Goal: Task Accomplishment & Management: Complete application form

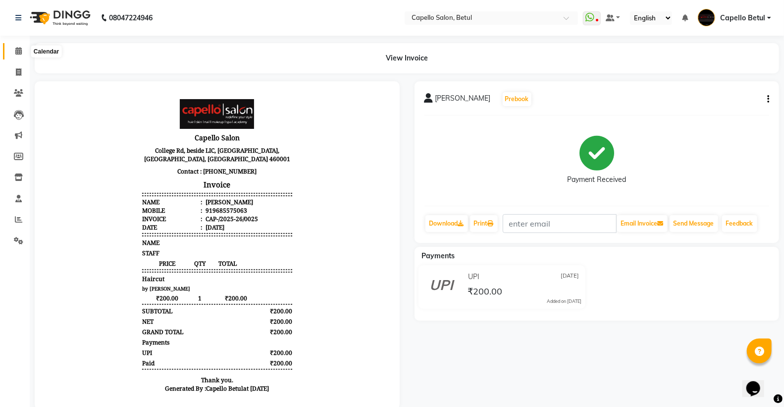
click at [26, 51] on span at bounding box center [18, 51] width 17 height 11
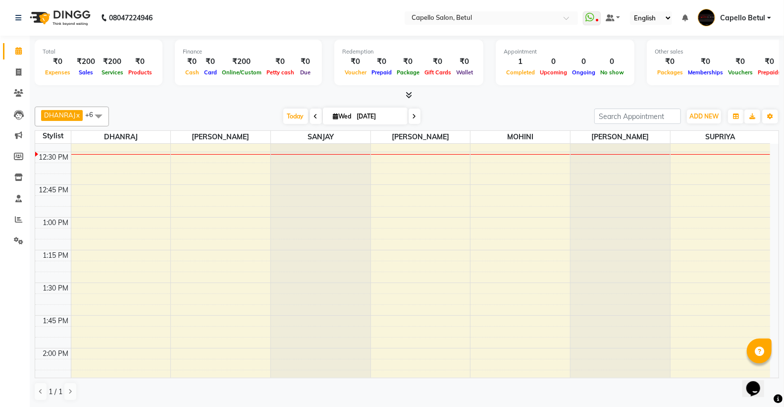
scroll to position [394, 0]
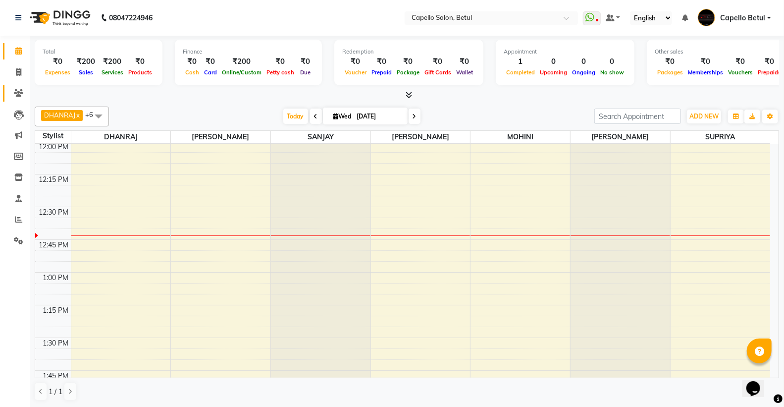
click at [18, 97] on span at bounding box center [18, 93] width 17 height 11
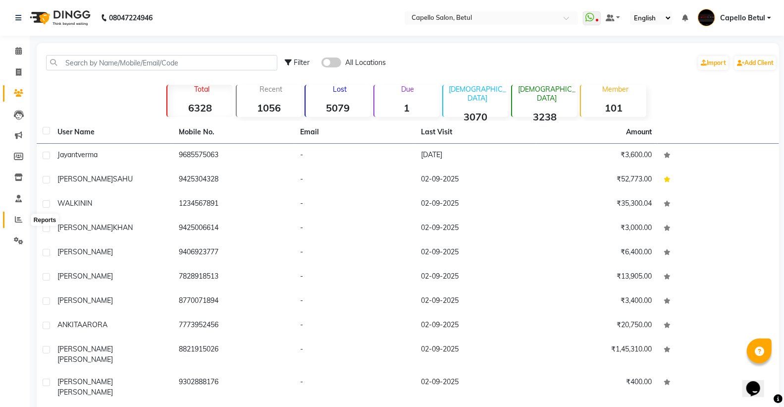
click at [15, 217] on icon at bounding box center [18, 219] width 7 height 7
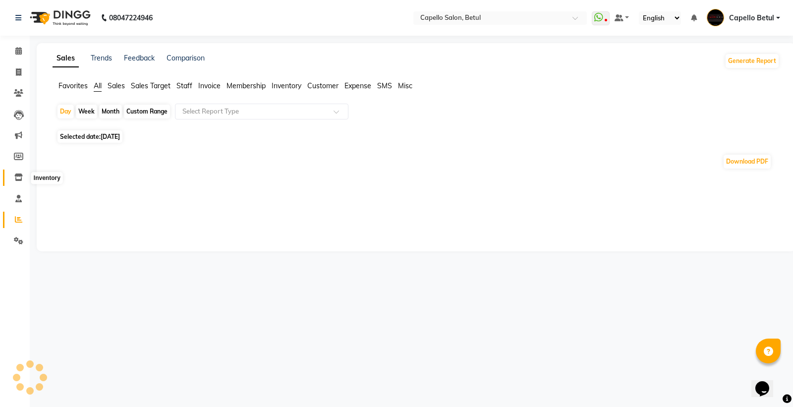
click at [13, 172] on span at bounding box center [18, 177] width 17 height 11
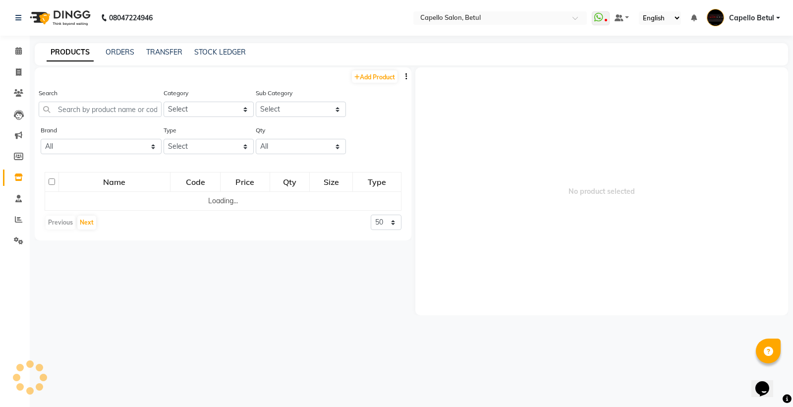
click at [81, 101] on div "Search" at bounding box center [100, 102] width 123 height 29
click at [61, 113] on input "text" at bounding box center [100, 109] width 123 height 15
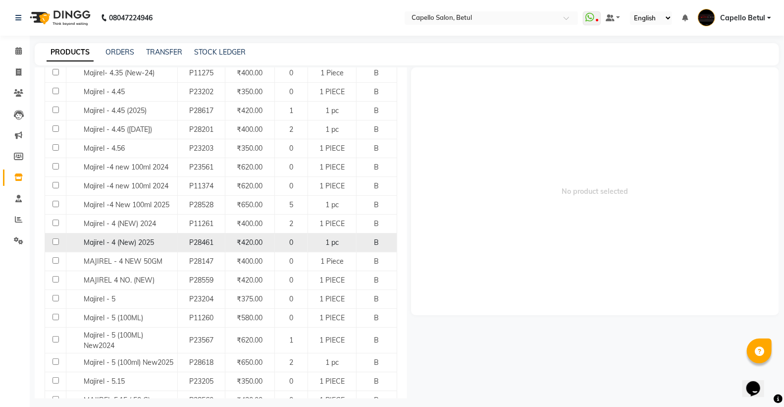
scroll to position [661, 0]
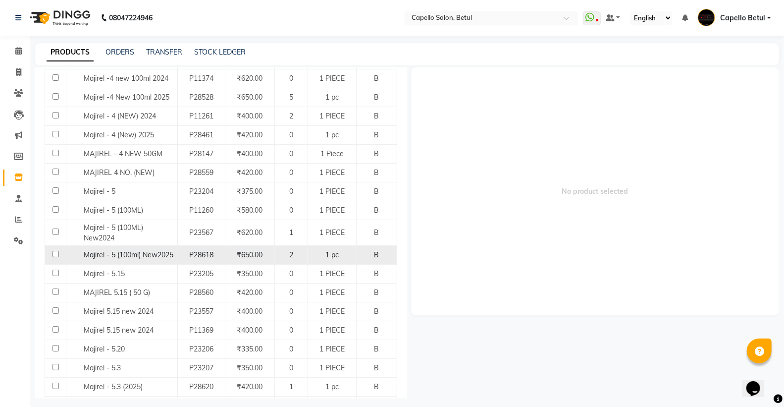
type input "majirel"
click at [55, 257] on input "checkbox" at bounding box center [56, 254] width 6 height 6
checkbox input "true"
select select
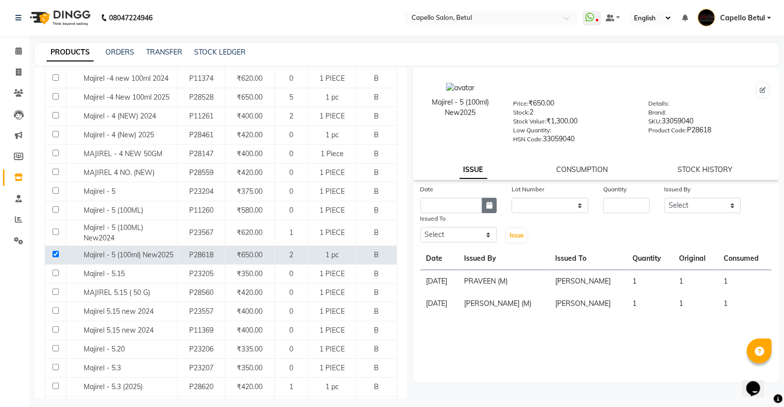
click at [492, 199] on button "button" at bounding box center [489, 205] width 15 height 15
select select "9"
select select "2025"
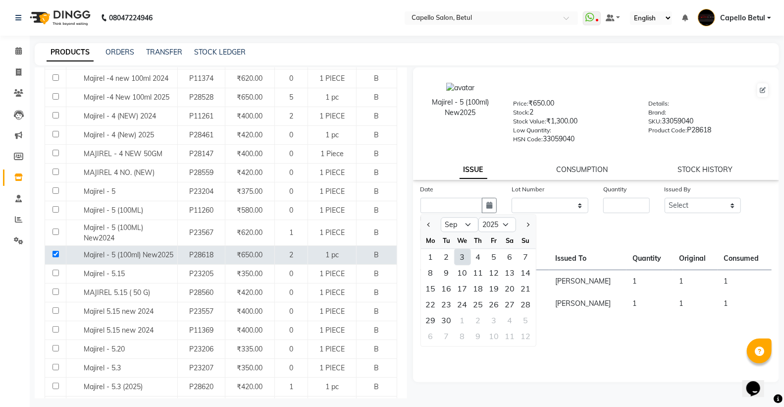
click at [457, 260] on div "3" at bounding box center [463, 257] width 16 height 16
type input "[DATE]"
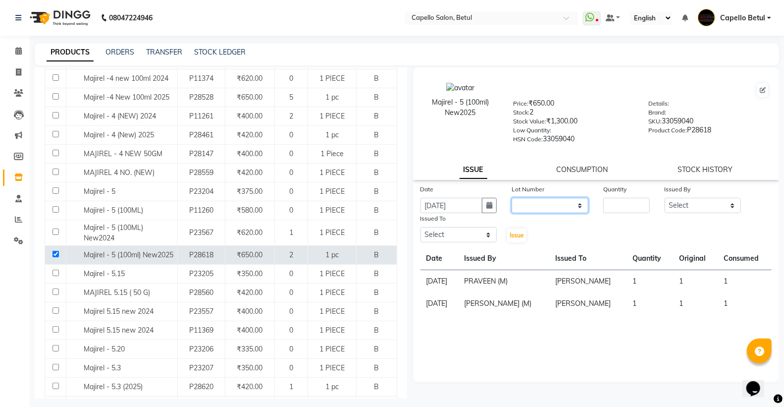
click at [547, 205] on select "None" at bounding box center [550, 205] width 77 height 15
select select "0: null"
click at [512, 198] on select "None" at bounding box center [550, 205] width 77 height 15
click at [609, 210] on input "number" at bounding box center [627, 205] width 46 height 15
type input "1"
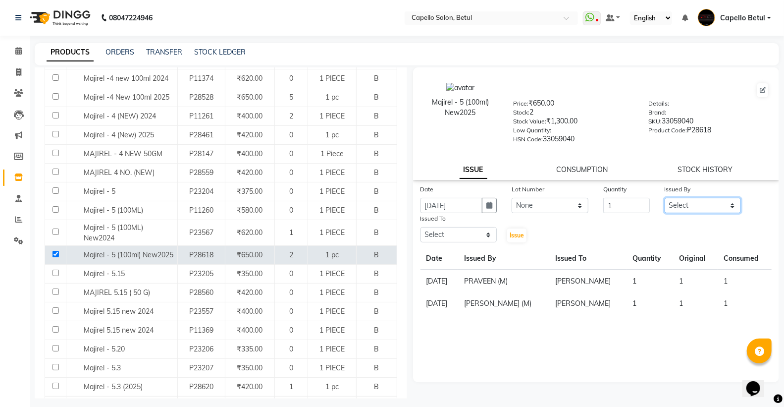
drag, startPoint x: 712, startPoint y: 207, endPoint x: 712, endPoint y: 213, distance: 6.0
click at [712, 210] on select "Select ADMIN Capello Betul [PERSON_NAME] [PERSON_NAME] [PERSON_NAME] (M) [PERSO…" at bounding box center [703, 205] width 77 height 15
select select "26176"
click at [665, 198] on select "Select ADMIN Capello Betul [PERSON_NAME] [PERSON_NAME] [PERSON_NAME] (M) [PERSO…" at bounding box center [703, 205] width 77 height 15
click at [469, 235] on select "Select ADMIN Capello Betul [PERSON_NAME] [PERSON_NAME] [PERSON_NAME] (M) [PERSO…" at bounding box center [459, 234] width 77 height 15
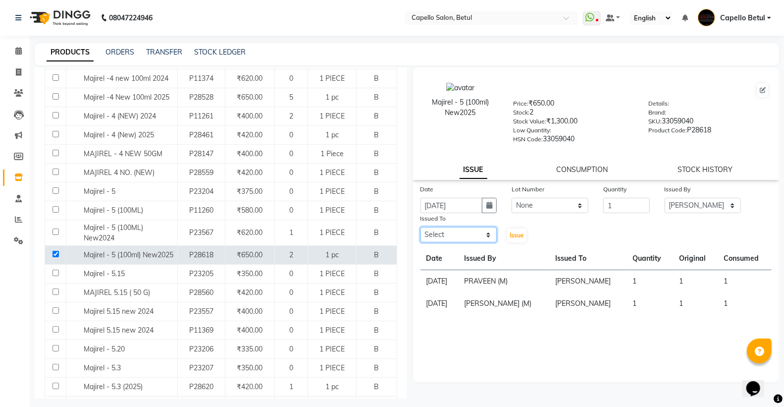
select select "20307"
click at [421, 227] on select "Select ADMIN Capello Betul [PERSON_NAME] [PERSON_NAME] [PERSON_NAME] (M) [PERSO…" at bounding box center [459, 234] width 77 height 15
click at [517, 238] on span "Issue" at bounding box center [517, 234] width 14 height 7
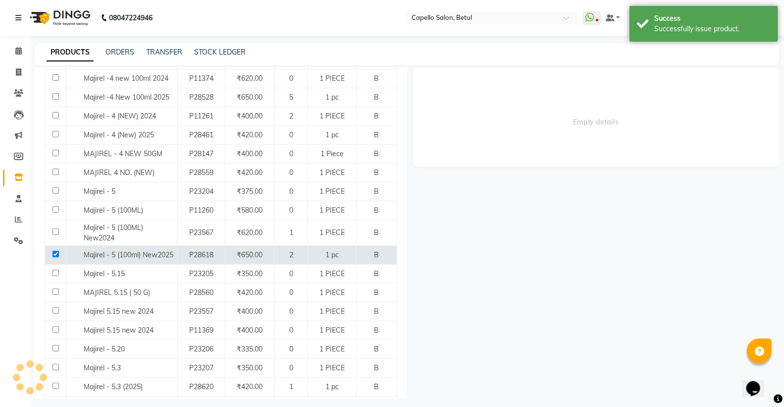
select select
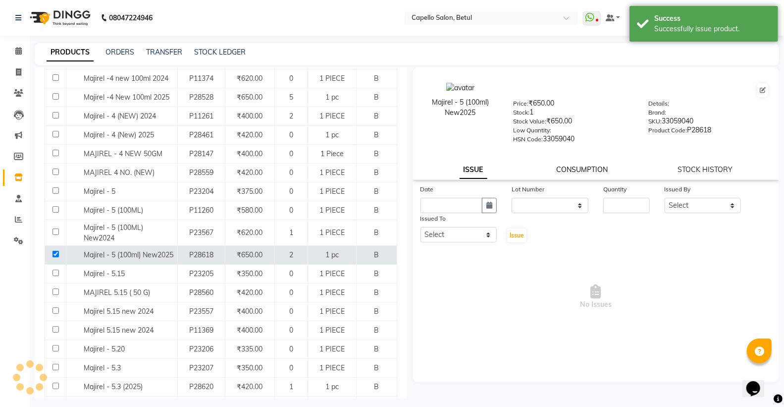
click at [566, 170] on link "CONSUMPTION" at bounding box center [583, 169] width 52 height 9
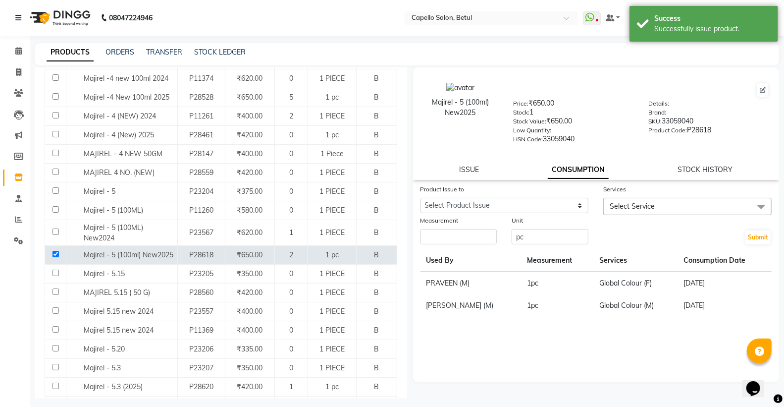
click at [526, 194] on div "Product Issue to" at bounding box center [505, 191] width 168 height 14
click at [518, 202] on select "Select Product Issue [DATE], Issued to: [PERSON_NAME], Balance: 1" at bounding box center [505, 205] width 168 height 15
select select "1201680"
click at [421, 198] on select "Select Product Issue [DATE], Issued to: [PERSON_NAME], Balance: 1" at bounding box center [505, 205] width 168 height 15
click at [458, 242] on input "number" at bounding box center [459, 236] width 77 height 15
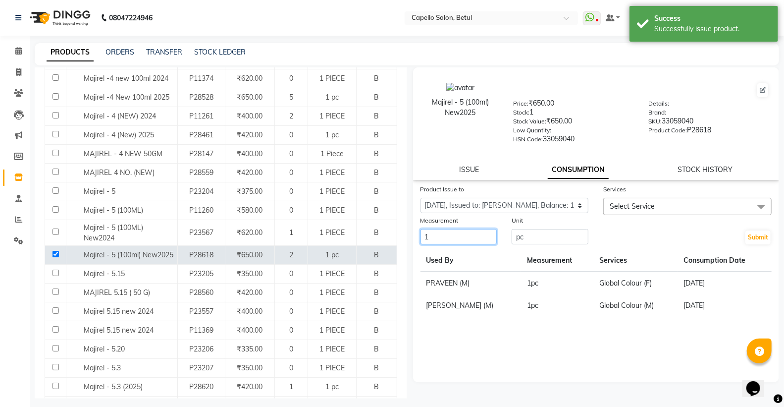
type input "1"
click at [631, 203] on span "Select Service" at bounding box center [632, 206] width 45 height 9
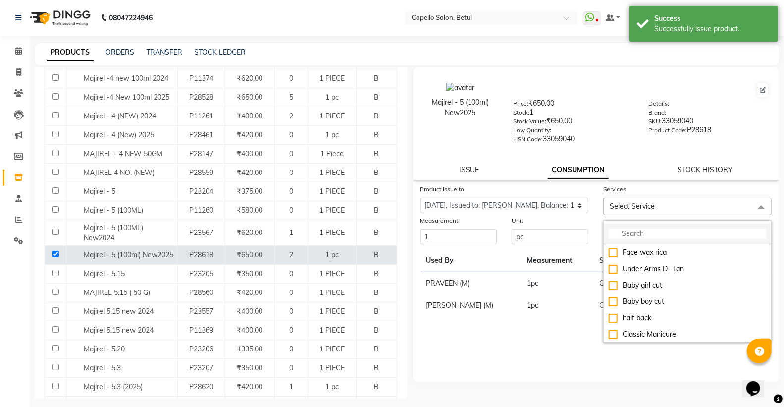
click at [625, 234] on input "multiselect-search" at bounding box center [688, 233] width 158 height 10
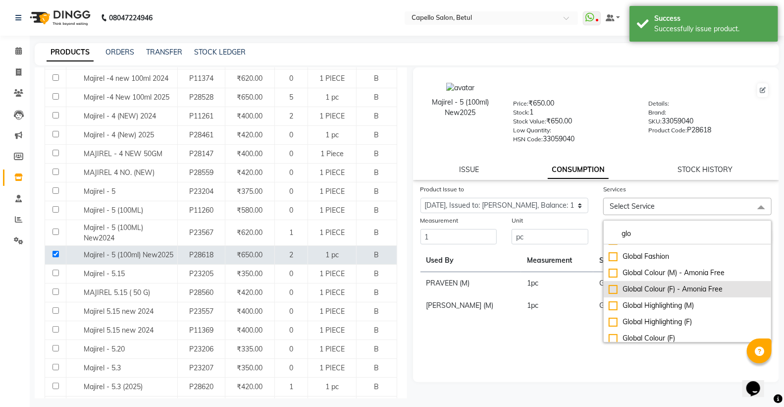
scroll to position [16, 0]
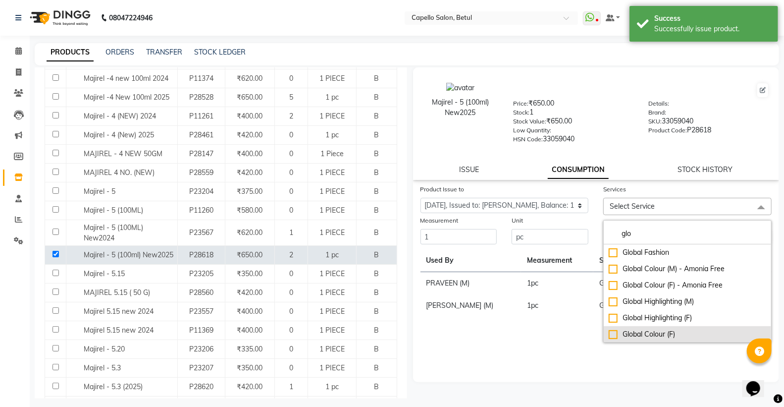
type input "glo"
click at [606, 335] on li "Global Colour (F)" at bounding box center [687, 334] width 167 height 16
checkbox input "true"
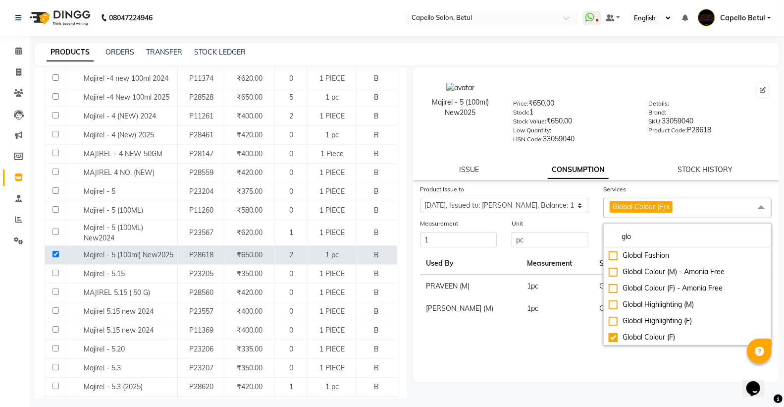
click at [566, 344] on div "Product Issue to Select Product Issue [DATE], Issued to: [PERSON_NAME], Balance…" at bounding box center [596, 283] width 367 height 198
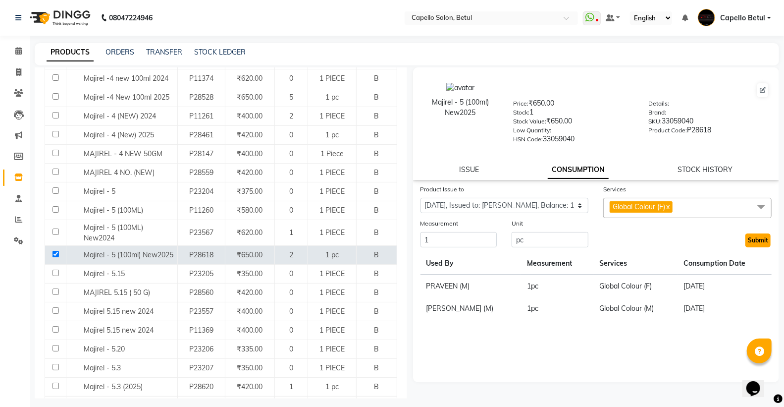
click at [757, 235] on button "Submit" at bounding box center [758, 240] width 25 height 14
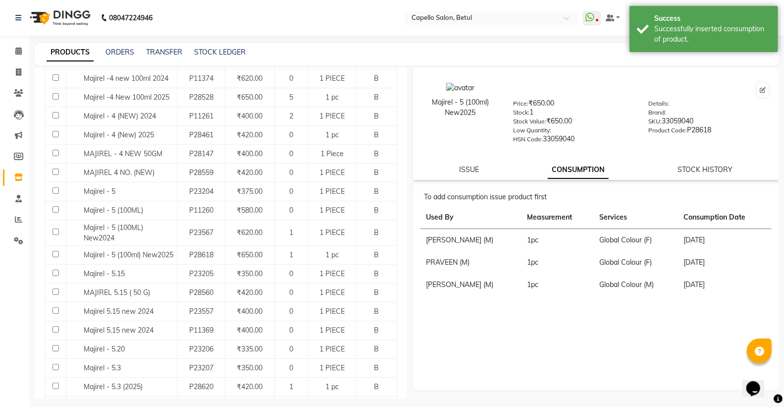
scroll to position [0, 0]
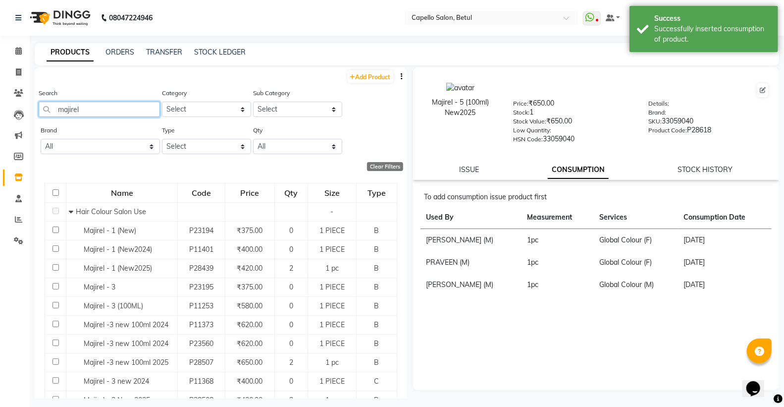
drag, startPoint x: 91, startPoint y: 111, endPoint x: 0, endPoint y: 111, distance: 90.7
click at [0, 111] on app-home "08047224946 Select Location × Capello Salon, Betul WhatsApp Status ✕ Status: Di…" at bounding box center [392, 206] width 784 height 413
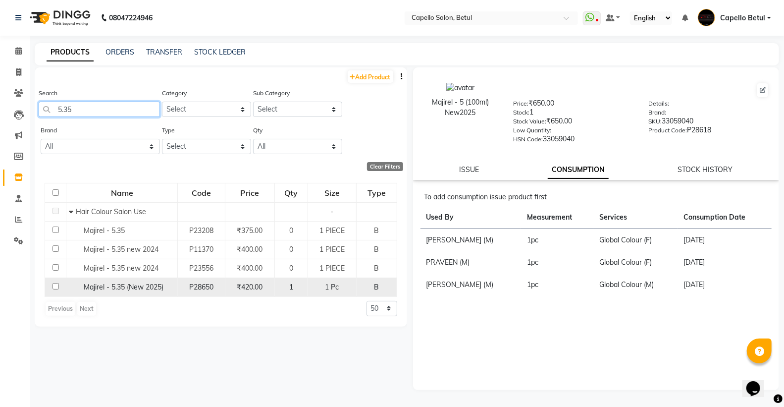
type input "5.35"
click at [56, 285] on input "checkbox" at bounding box center [56, 286] width 6 height 6
checkbox input "true"
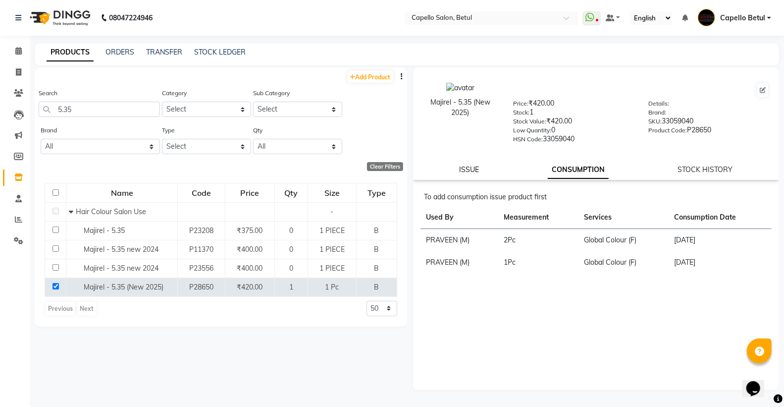
click at [463, 170] on link "ISSUE" at bounding box center [469, 169] width 20 height 9
select select
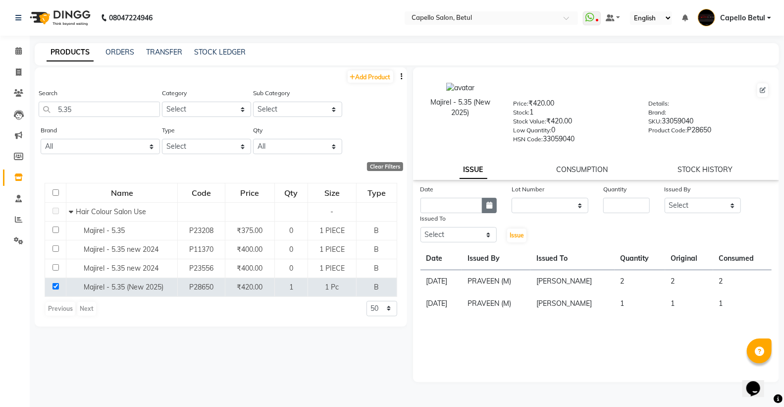
click at [495, 205] on button "button" at bounding box center [489, 205] width 15 height 15
select select "9"
select select "2025"
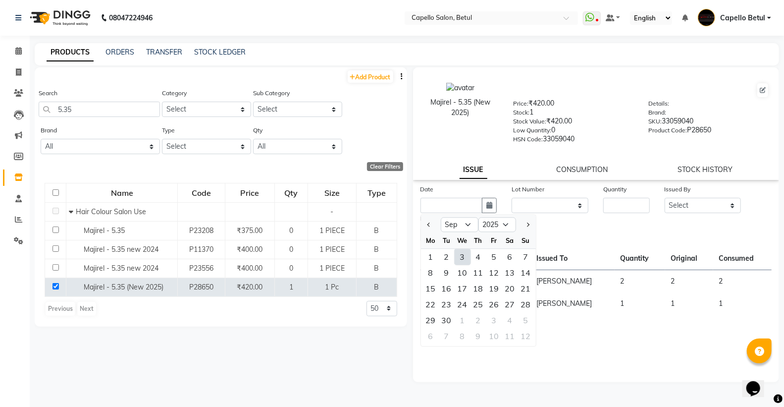
click at [460, 258] on div "3" at bounding box center [463, 257] width 16 height 16
type input "[DATE]"
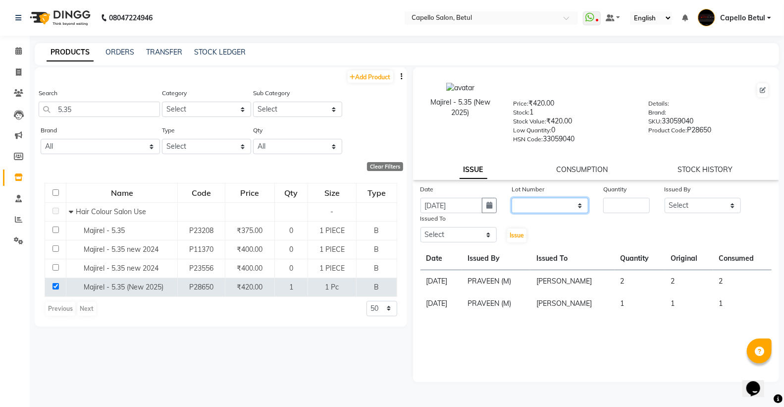
click at [521, 209] on select "None" at bounding box center [550, 205] width 77 height 15
select select "0: null"
click at [512, 198] on select "None" at bounding box center [550, 205] width 77 height 15
click at [620, 205] on input "number" at bounding box center [627, 205] width 46 height 15
type input "1"
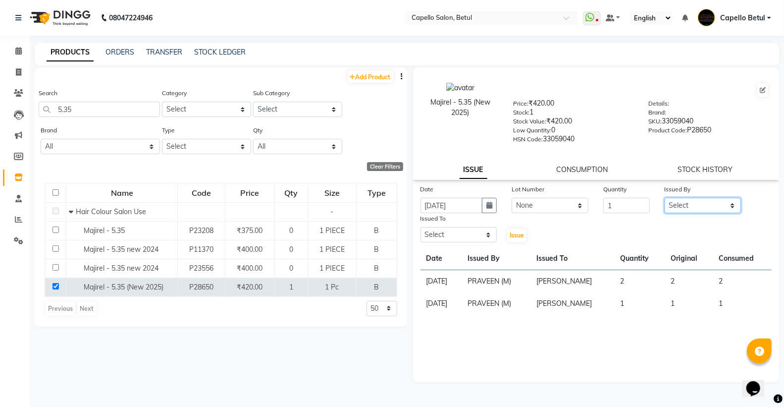
click at [693, 209] on select "Select ADMIN Capello Betul [PERSON_NAME] [PERSON_NAME] [PERSON_NAME] (M) [PERSO…" at bounding box center [703, 205] width 77 height 15
select select "26176"
click at [665, 198] on select "Select ADMIN Capello Betul [PERSON_NAME] [PERSON_NAME] [PERSON_NAME] (M) [PERSO…" at bounding box center [703, 205] width 77 height 15
click at [468, 230] on select "Select ADMIN Capello Betul [PERSON_NAME] [PERSON_NAME] [PERSON_NAME] (M) [PERSO…" at bounding box center [459, 234] width 77 height 15
select select "20307"
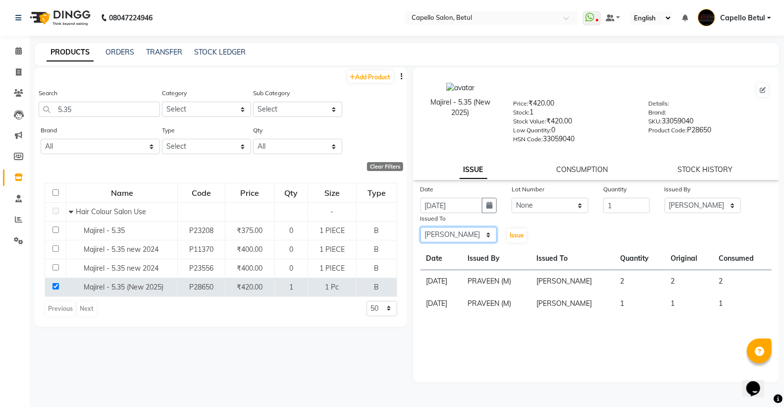
click at [421, 227] on select "Select ADMIN Capello Betul [PERSON_NAME] [PERSON_NAME] [PERSON_NAME] (M) [PERSO…" at bounding box center [459, 234] width 77 height 15
click at [522, 237] on span "Issue" at bounding box center [517, 234] width 14 height 7
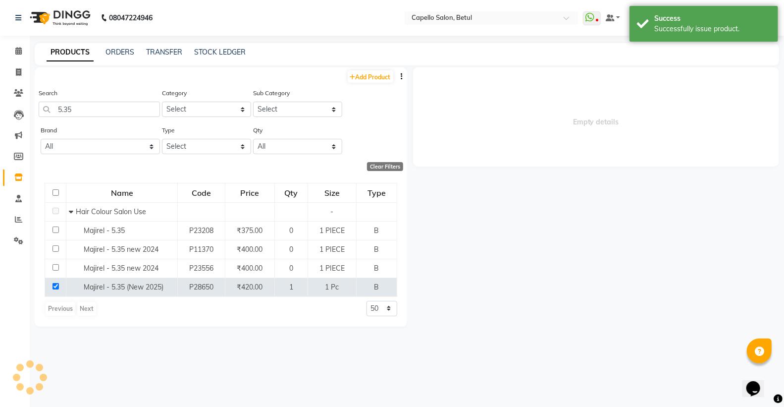
select select
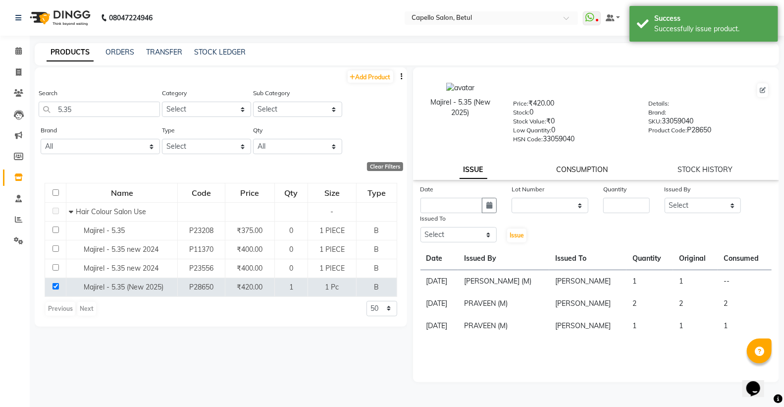
click at [579, 168] on link "CONSUMPTION" at bounding box center [583, 169] width 52 height 9
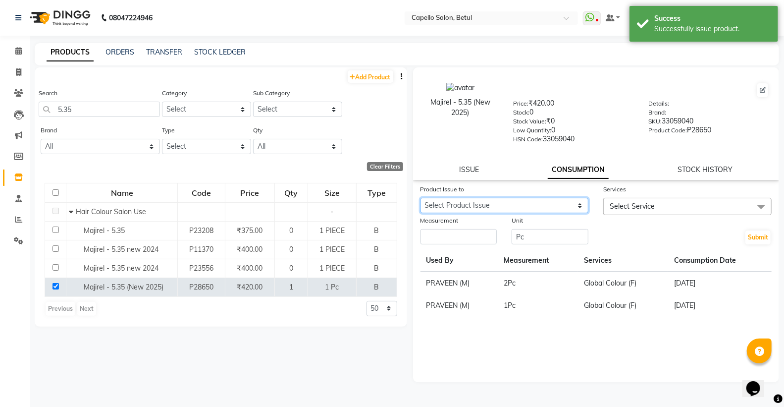
drag, startPoint x: 507, startPoint y: 206, endPoint x: 506, endPoint y: 212, distance: 6.0
click at [507, 206] on select "Select Product Issue [DATE], Issued to: [PERSON_NAME], Balance: 1" at bounding box center [505, 205] width 168 height 15
select select "1201684"
click at [421, 198] on select "Select Product Issue [DATE], Issued to: [PERSON_NAME], Balance: 1" at bounding box center [505, 205] width 168 height 15
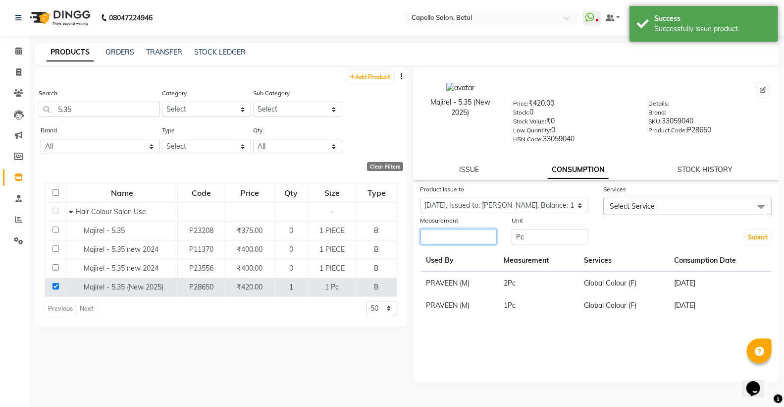
click at [472, 239] on input "number" at bounding box center [459, 236] width 77 height 15
type input "1"
click at [651, 202] on span "Select Service" at bounding box center [632, 206] width 45 height 9
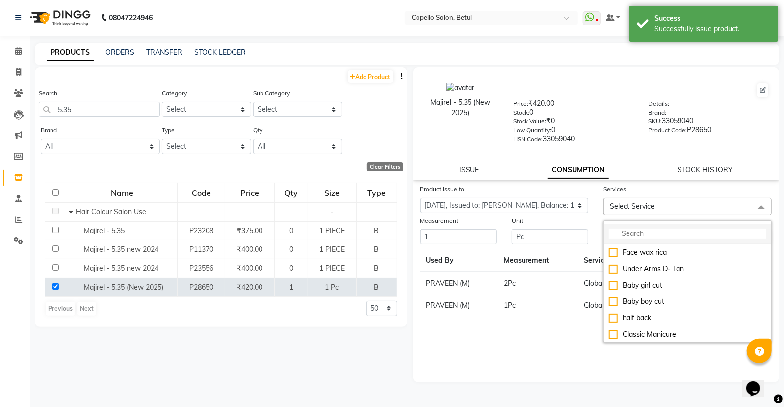
click at [645, 236] on input "multiselect-search" at bounding box center [688, 233] width 158 height 10
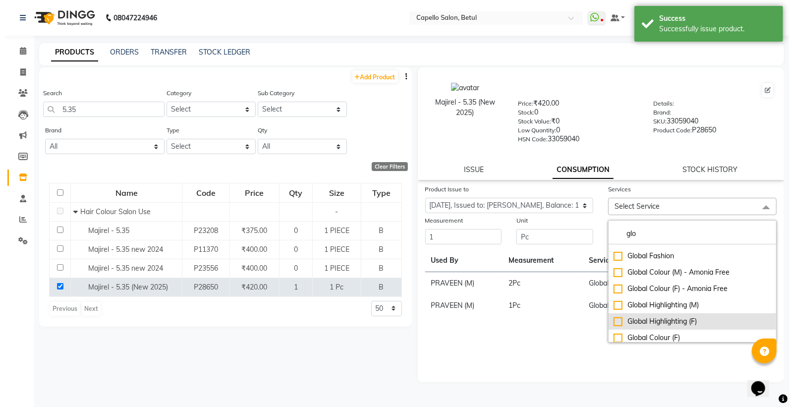
scroll to position [16, 0]
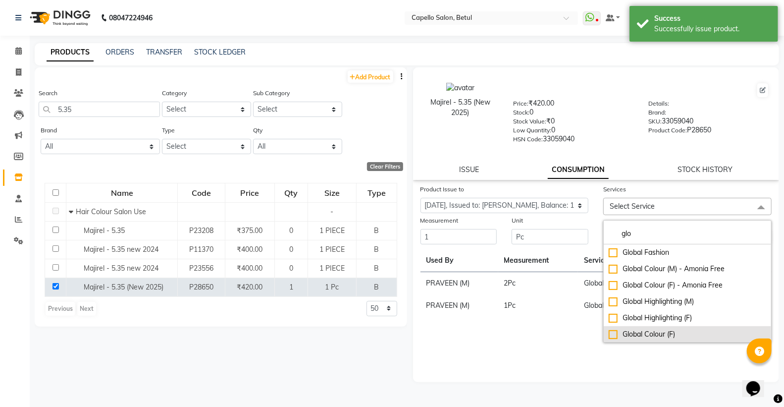
type input "glo"
click at [614, 334] on div "Global Colour (F)" at bounding box center [688, 334] width 158 height 10
checkbox input "true"
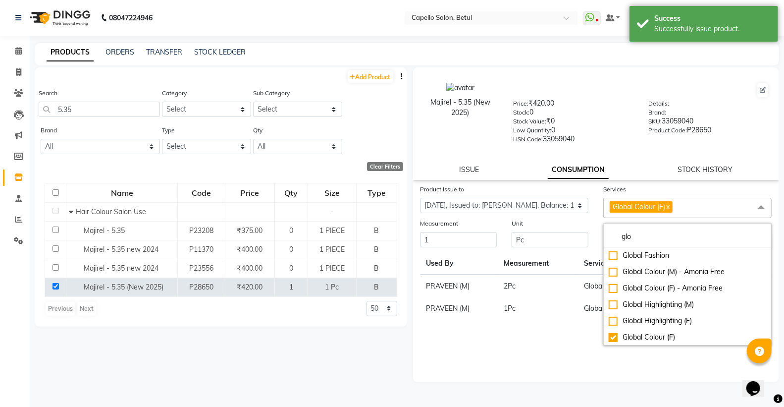
click at [572, 349] on div "Product Issue to Select Product Issue [DATE], Issued to: [PERSON_NAME], Balance…" at bounding box center [596, 283] width 367 height 198
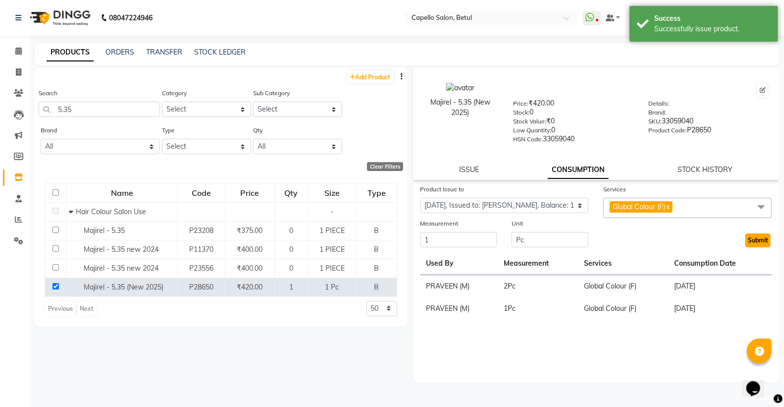
click at [752, 240] on button "Submit" at bounding box center [758, 240] width 25 height 14
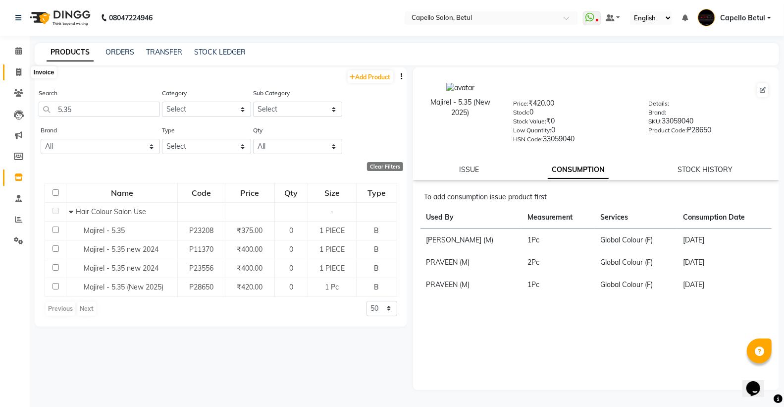
click at [18, 69] on icon at bounding box center [18, 71] width 5 height 7
select select "service"
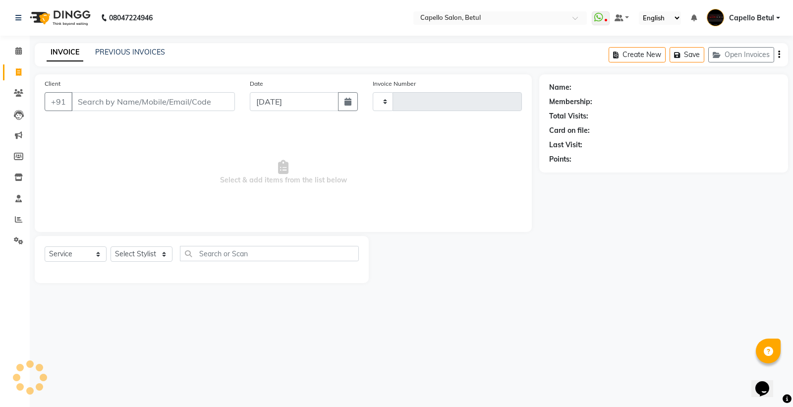
drag, startPoint x: 97, startPoint y: 105, endPoint x: 109, endPoint y: 100, distance: 12.9
click at [103, 103] on input "Client" at bounding box center [153, 101] width 164 height 19
select select "8951"
type input "0026"
type input "6262304661"
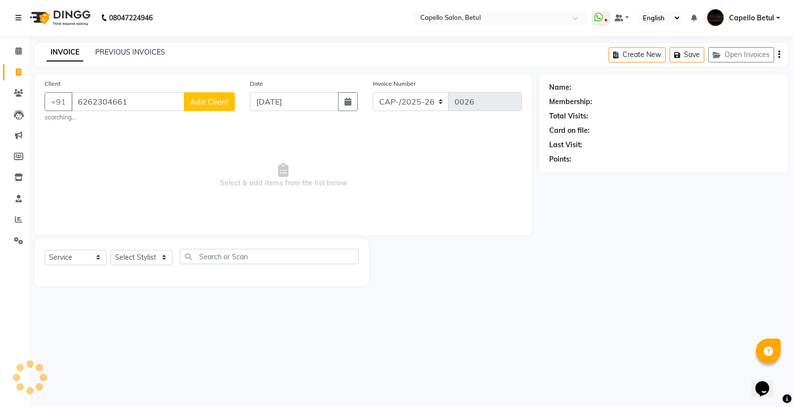
click at [205, 98] on span "Add Client" at bounding box center [209, 102] width 39 height 10
select select
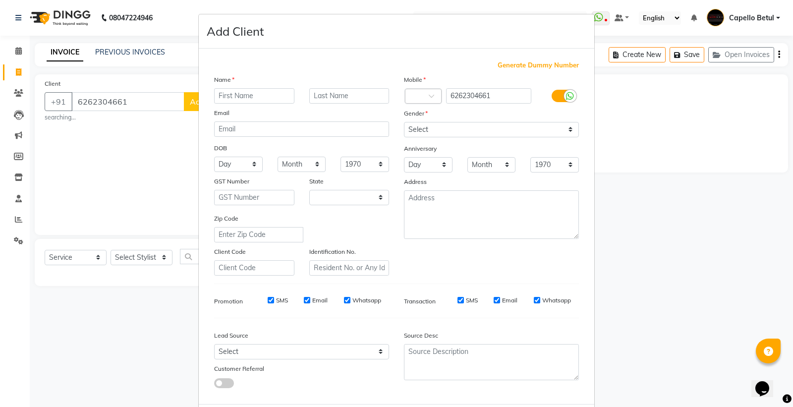
click at [264, 95] on input "text" at bounding box center [254, 95] width 80 height 15
type input "d"
select select "21"
type input "deepa"
click at [334, 95] on input "text" at bounding box center [349, 95] width 80 height 15
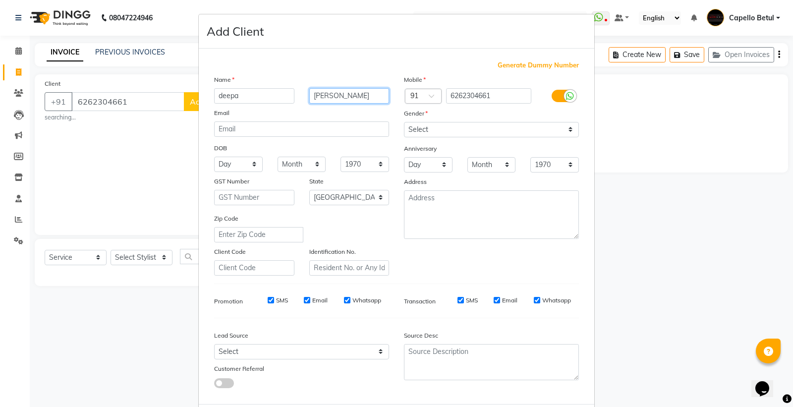
type input "[PERSON_NAME]"
click at [449, 130] on select "Select [DEMOGRAPHIC_DATA] [DEMOGRAPHIC_DATA] Other Prefer Not To Say" at bounding box center [491, 129] width 175 height 15
select select "[DEMOGRAPHIC_DATA]"
click at [404, 122] on select "Select [DEMOGRAPHIC_DATA] [DEMOGRAPHIC_DATA] Other Prefer Not To Say" at bounding box center [491, 129] width 175 height 15
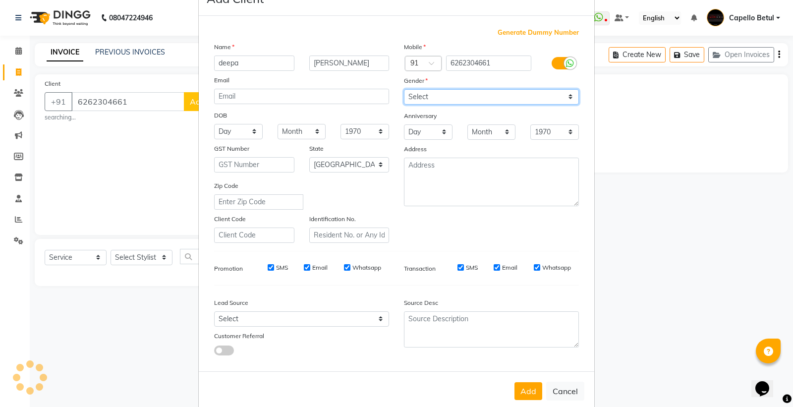
scroll to position [51, 0]
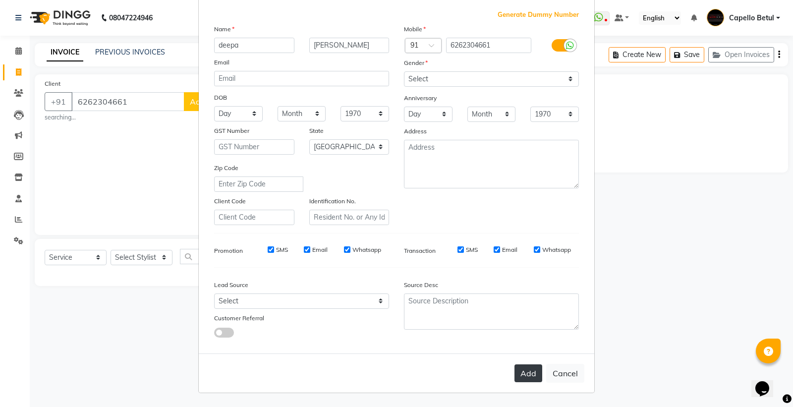
click at [527, 380] on button "Add" at bounding box center [528, 373] width 28 height 18
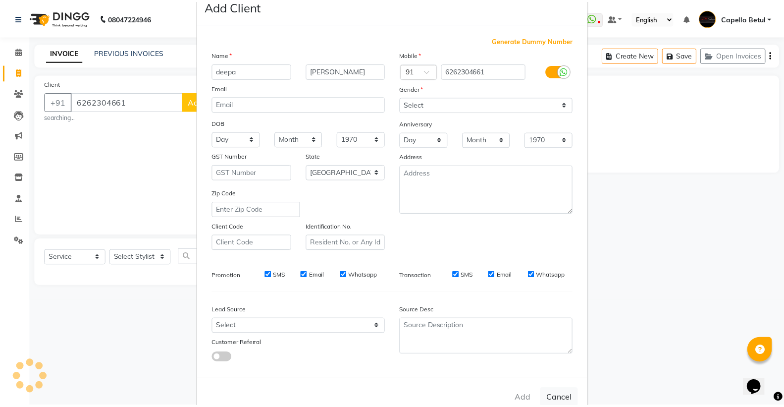
scroll to position [0, 0]
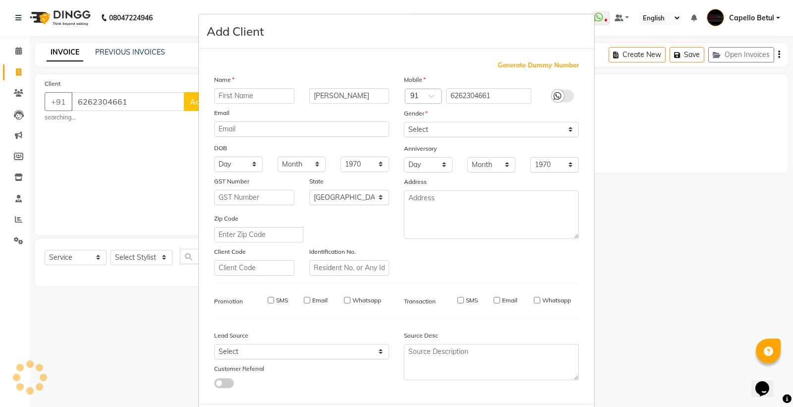
select select
select select "null"
select select
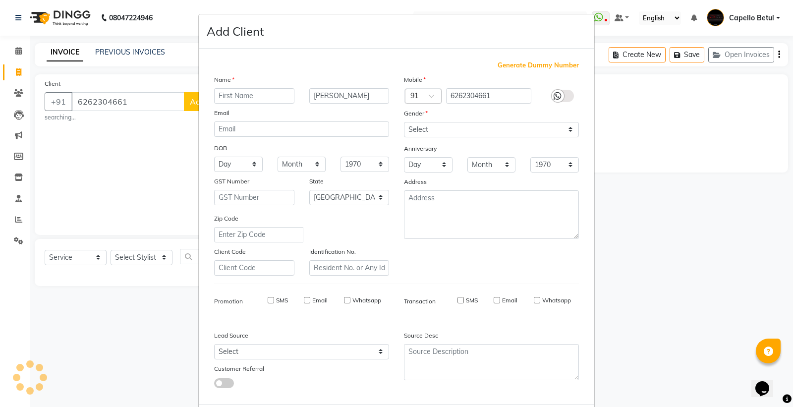
select select
checkbox input "false"
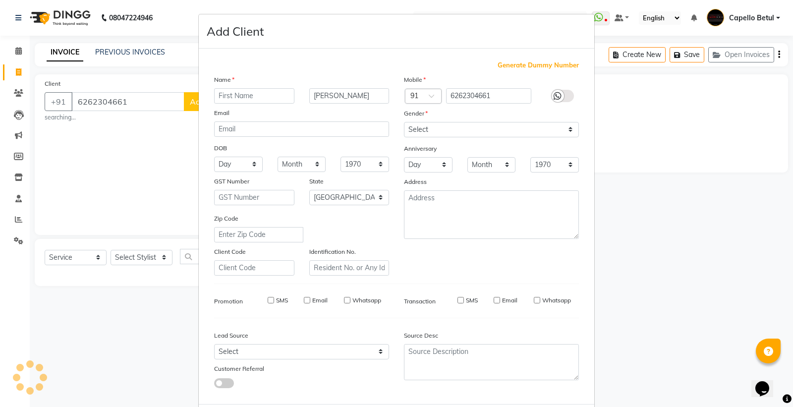
checkbox input "false"
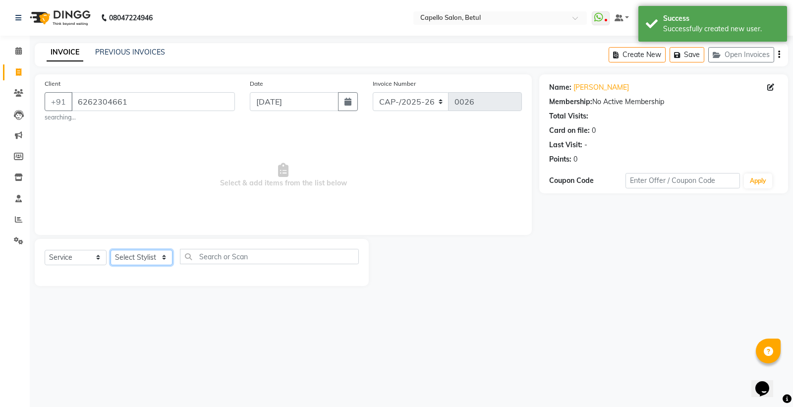
click at [155, 259] on select "Select Stylist ADMIN Capello Betul [PERSON_NAME] [PERSON_NAME] POOJA SOLANKI (M…" at bounding box center [141, 257] width 62 height 15
click at [110, 250] on select "Select Stylist ADMIN Capello Betul [PERSON_NAME] [PERSON_NAME] POOJA SOLANKI (M…" at bounding box center [141, 257] width 62 height 15
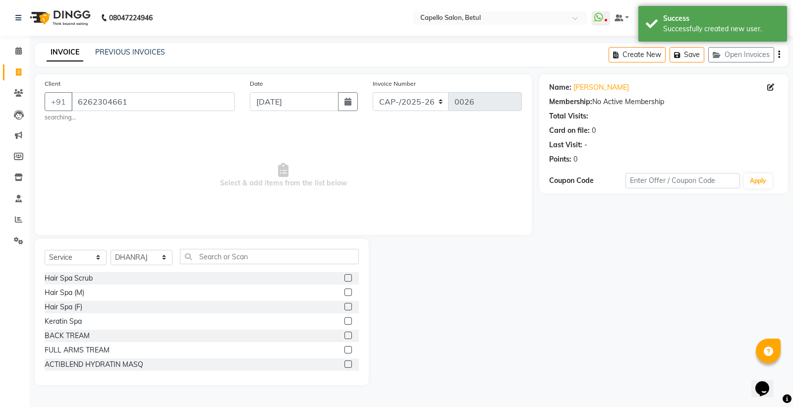
drag, startPoint x: 159, startPoint y: 246, endPoint x: 148, endPoint y: 257, distance: 15.1
click at [155, 253] on div "Select Service Product Membership Package Voucher Prepaid Gift Card Select Styl…" at bounding box center [202, 312] width 334 height 146
click at [147, 256] on select "Select Stylist ADMIN Capello Betul [PERSON_NAME] [PERSON_NAME] POOJA SOLANKI (M…" at bounding box center [141, 257] width 62 height 15
select select "20307"
click at [110, 250] on select "Select Stylist ADMIN Capello Betul [PERSON_NAME] [PERSON_NAME] POOJA SOLANKI (M…" at bounding box center [141, 257] width 62 height 15
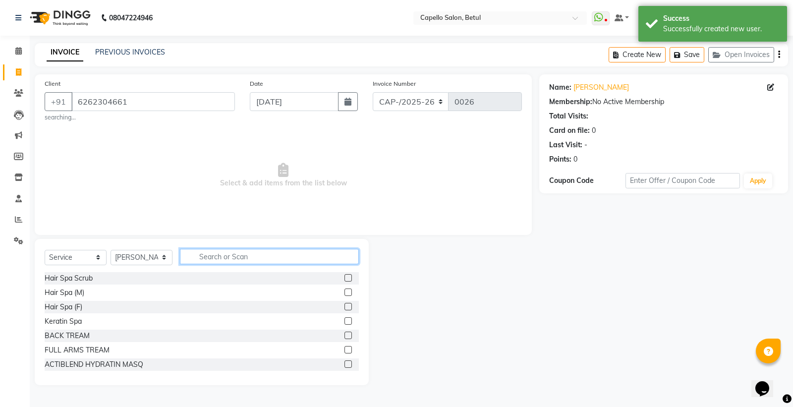
click at [222, 262] on input "text" at bounding box center [269, 256] width 179 height 15
type input "c"
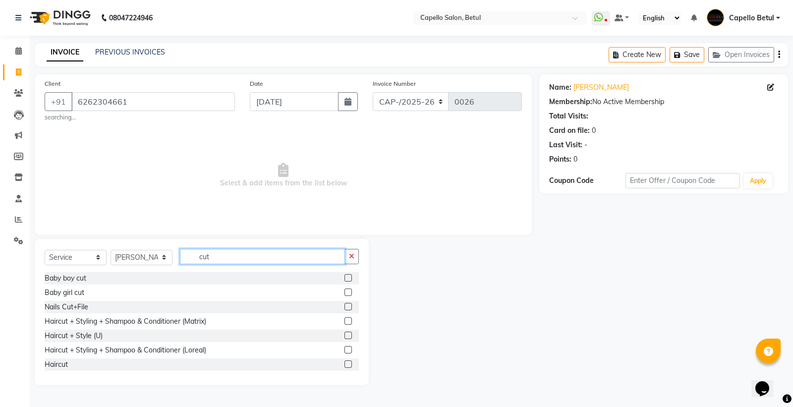
type input "cut"
click at [344, 320] on label at bounding box center [347, 320] width 7 height 7
click at [344, 320] on input "checkbox" at bounding box center [347, 321] width 6 height 6
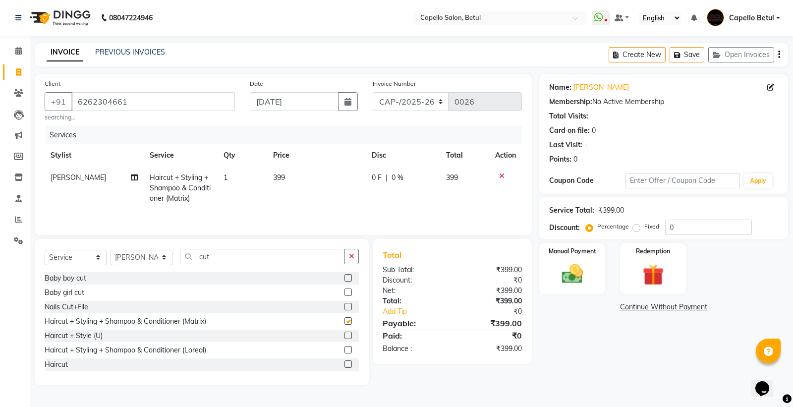
checkbox input "false"
click at [316, 187] on td "399" at bounding box center [316, 187] width 99 height 43
select select "20307"
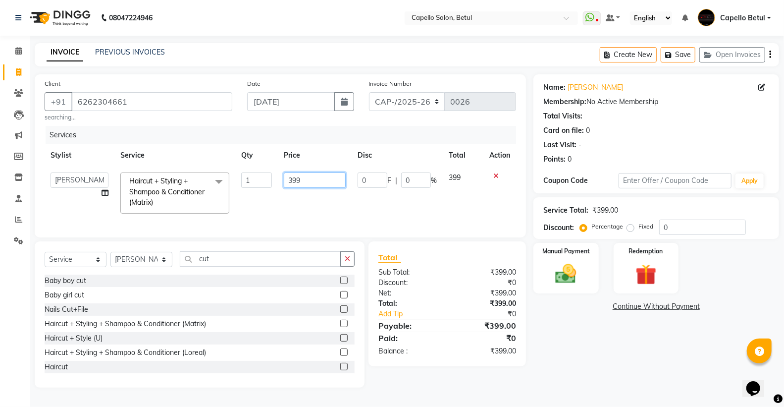
click at [316, 185] on input "399" at bounding box center [315, 179] width 62 height 15
type input "3"
type input "400"
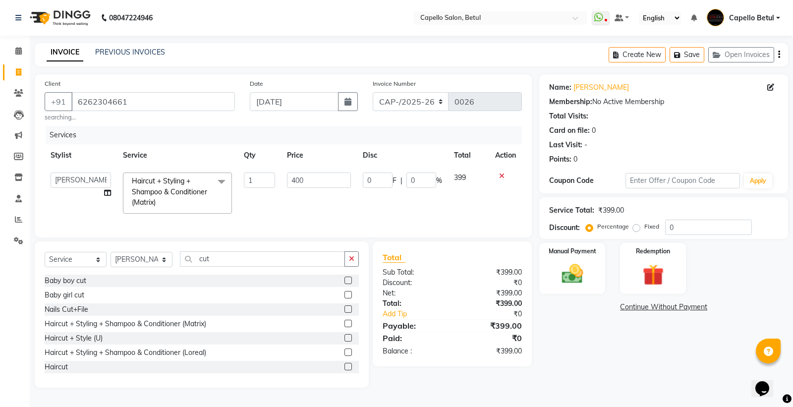
click at [347, 199] on td "400" at bounding box center [319, 192] width 76 height 53
select select "20307"
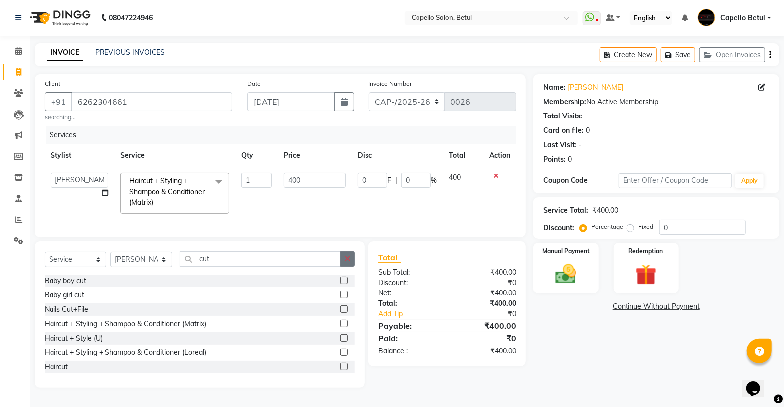
click at [351, 266] on button "button" at bounding box center [347, 258] width 14 height 15
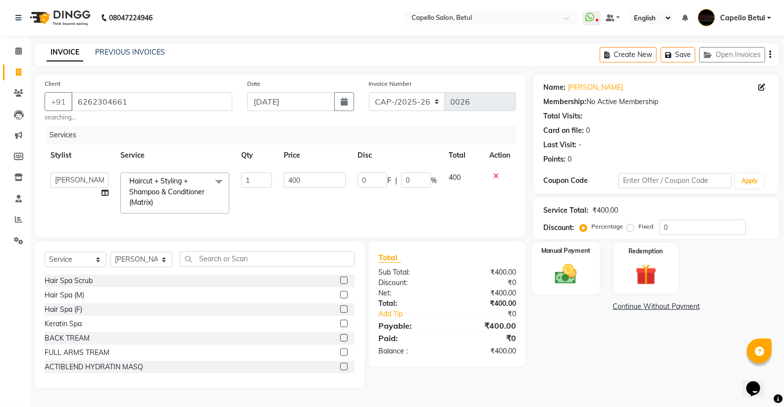
click at [557, 272] on img at bounding box center [566, 273] width 35 height 25
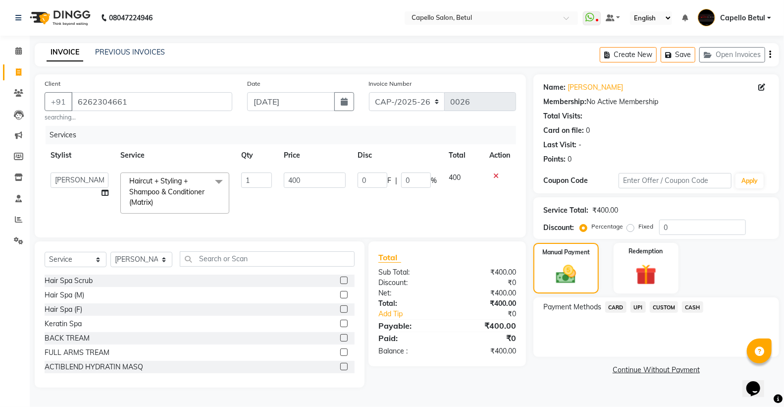
click at [701, 309] on span "CASH" at bounding box center [692, 306] width 21 height 11
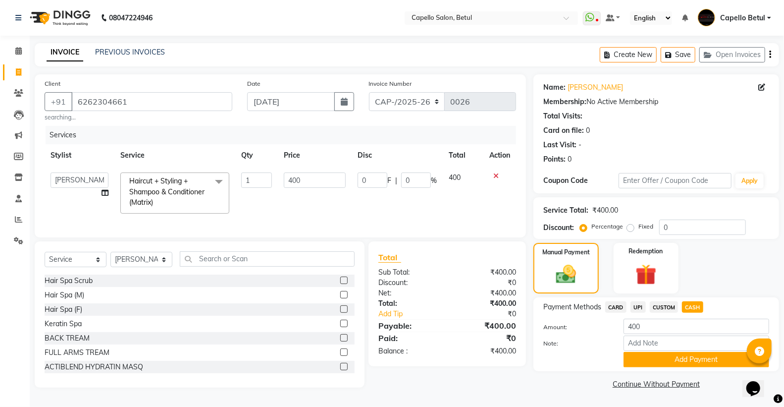
scroll to position [3, 0]
click at [696, 359] on button "Add Payment" at bounding box center [697, 359] width 146 height 15
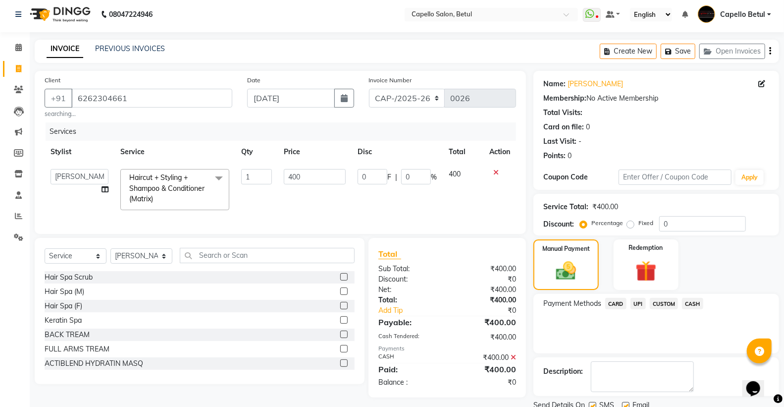
scroll to position [41, 0]
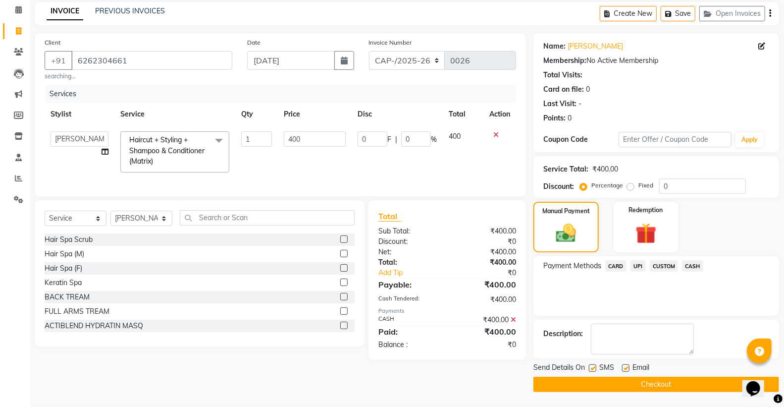
click at [666, 385] on button "Checkout" at bounding box center [657, 384] width 246 height 15
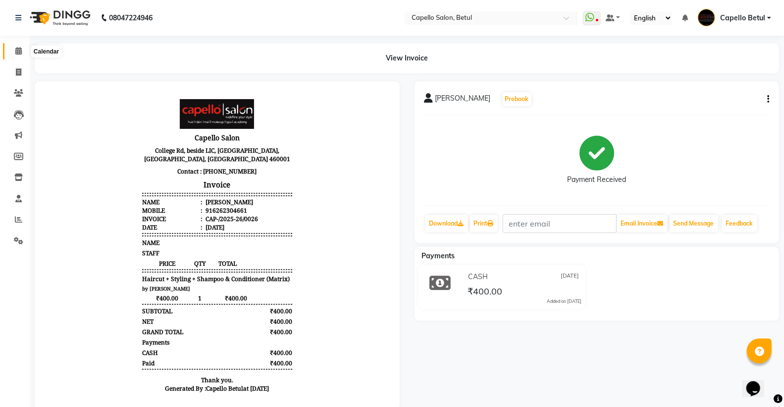
click at [16, 46] on span at bounding box center [18, 51] width 17 height 11
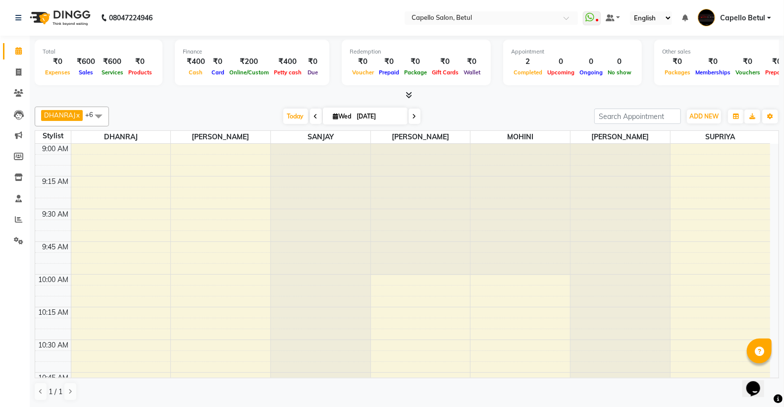
click at [444, 114] on div "[DATE] [DATE]" at bounding box center [352, 116] width 476 height 15
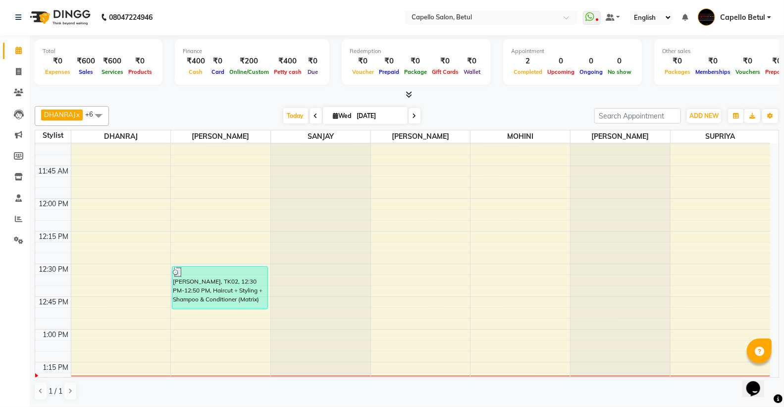
scroll to position [440, 0]
